Goal: Task Accomplishment & Management: Use online tool/utility

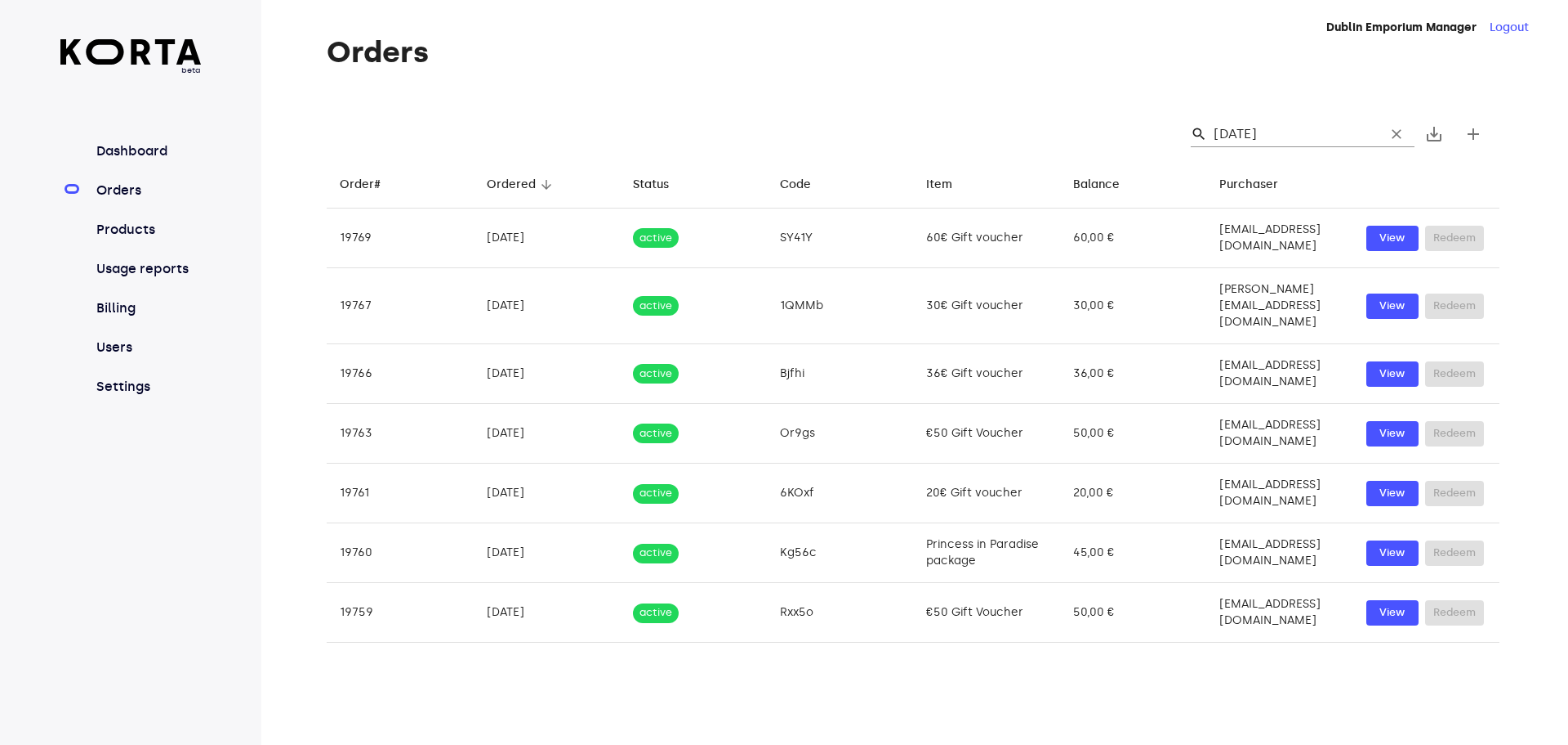
click at [1306, 135] on input "[DATE]" at bounding box center [1293, 134] width 159 height 26
click at [1299, 136] on input "[DATE]" at bounding box center [1293, 134] width 159 height 26
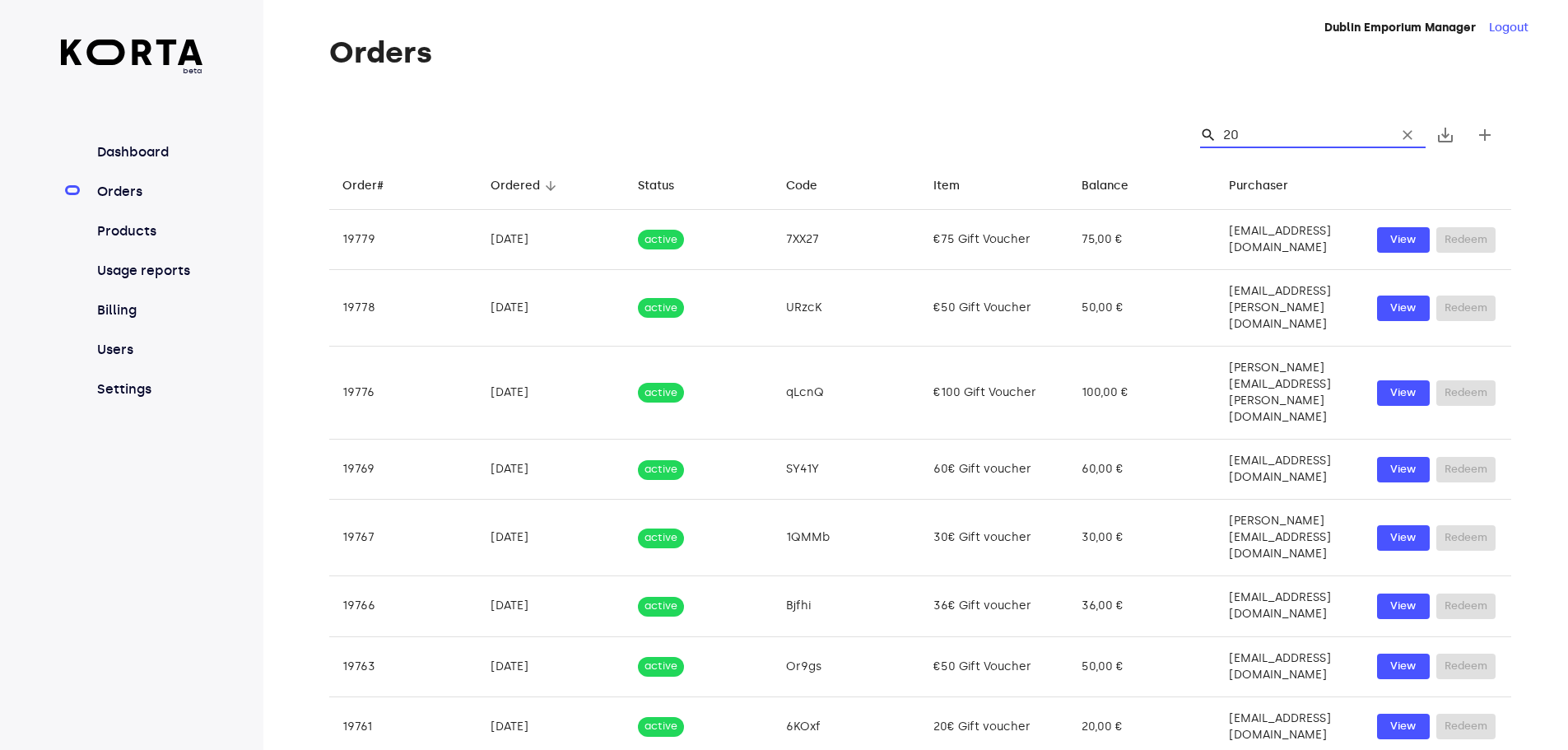
type input "2"
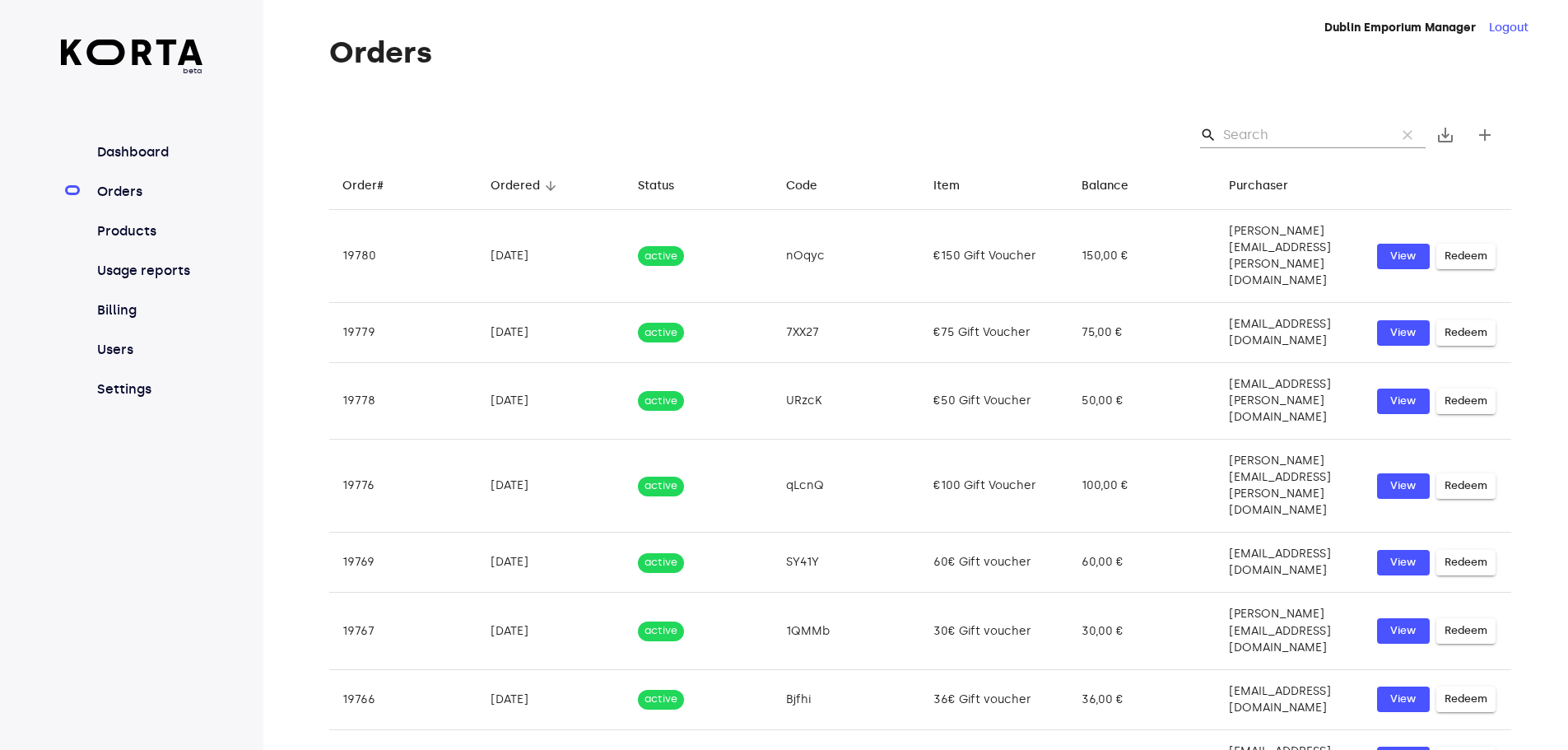
click at [1246, 133] on input "Search" at bounding box center [1303, 134] width 160 height 27
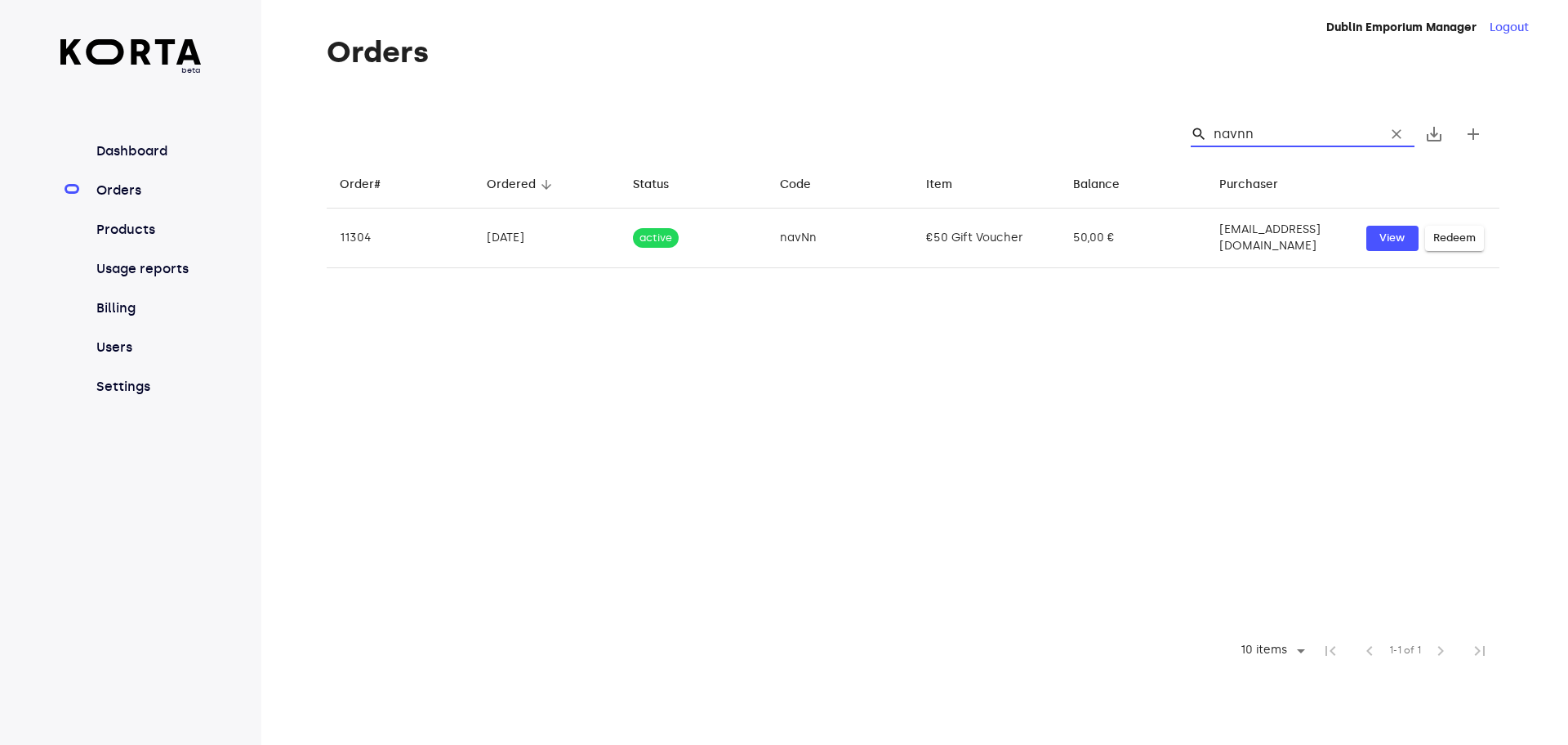
drag, startPoint x: 1267, startPoint y: 132, endPoint x: 1218, endPoint y: 127, distance: 49.3
click at [1218, 127] on input "navnn" at bounding box center [1293, 134] width 159 height 26
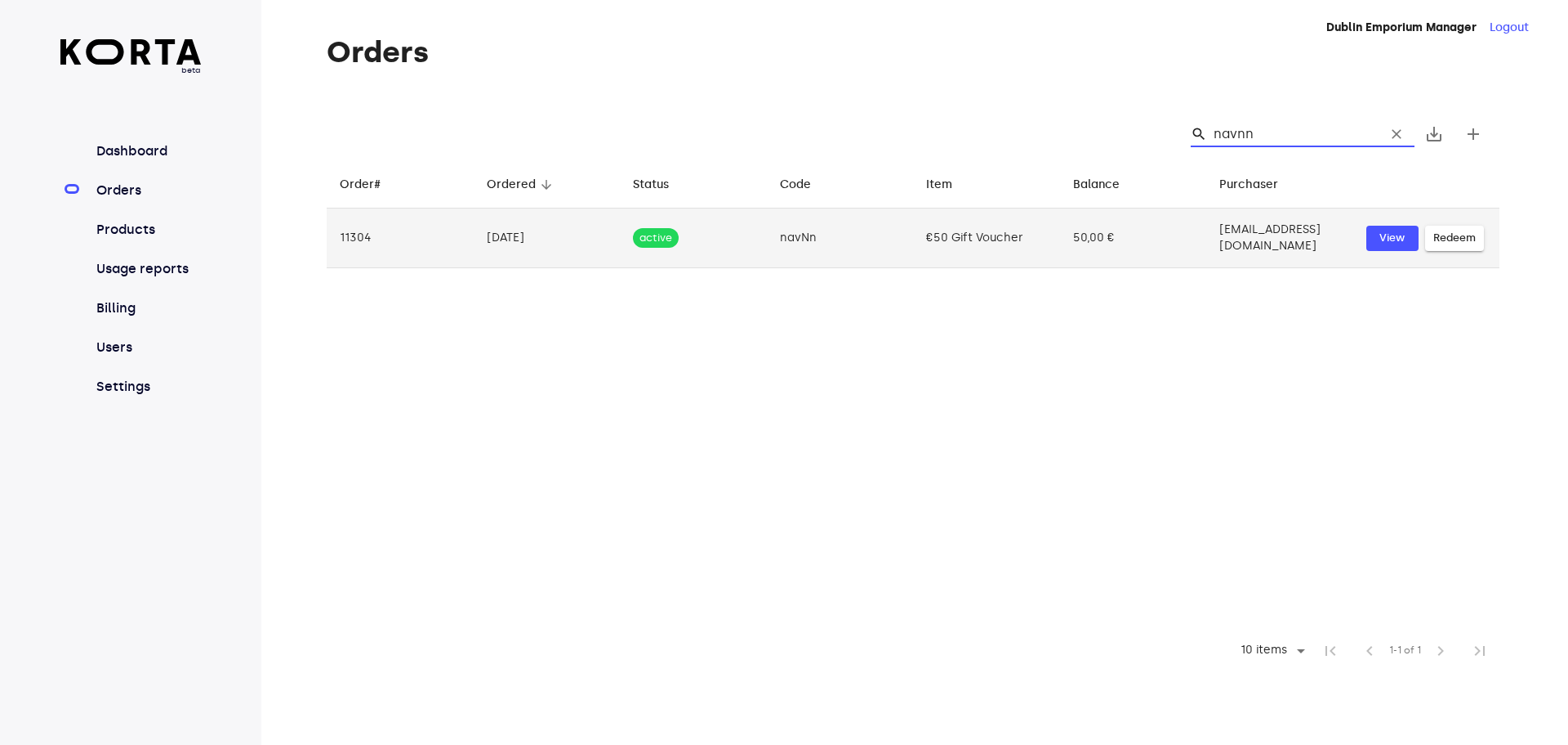
type input "navnn"
click at [1450, 229] on span "Redeem" at bounding box center [1455, 238] width 43 height 19
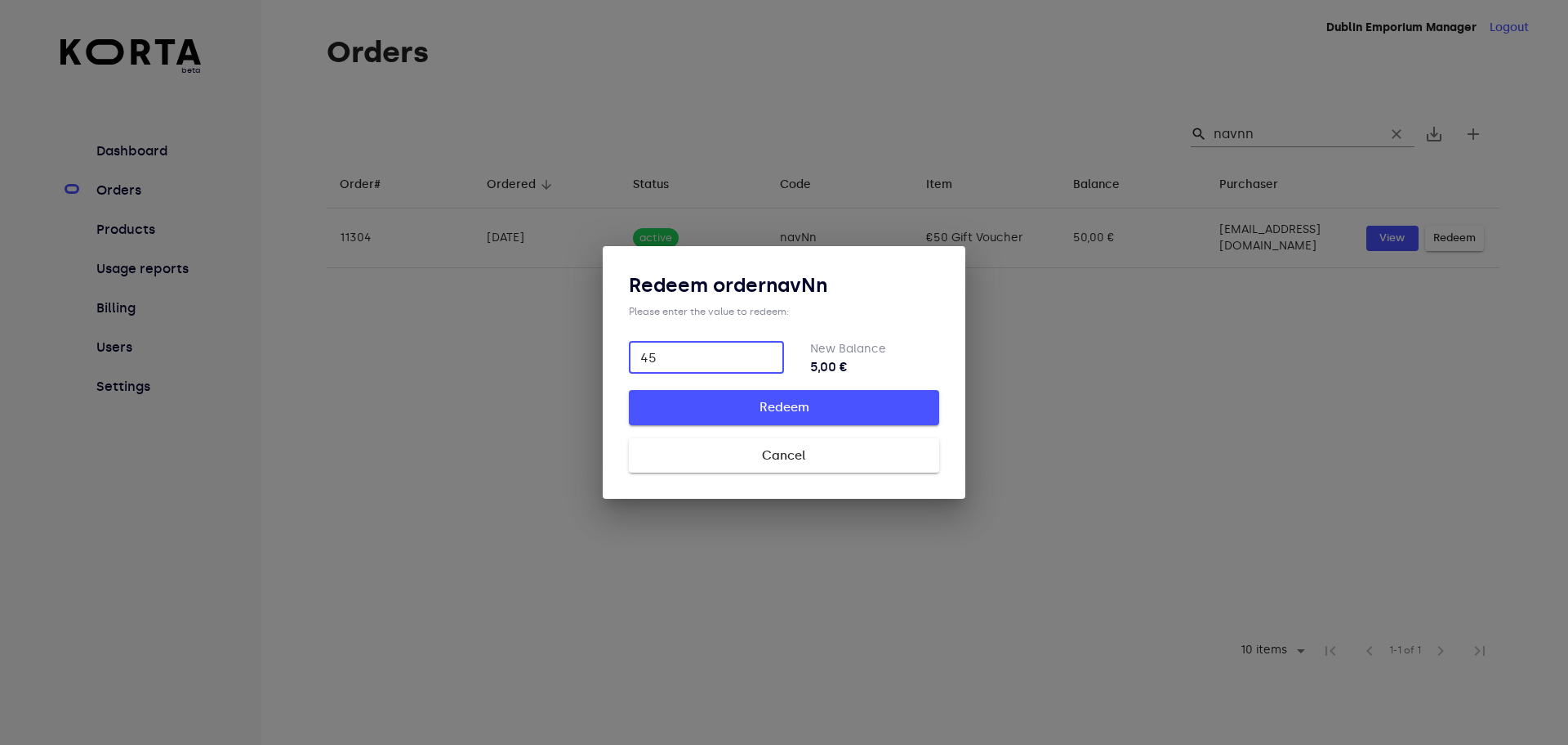
type input "45"
click at [792, 398] on span "Redeem" at bounding box center [784, 406] width 258 height 21
